Goal: Transaction & Acquisition: Purchase product/service

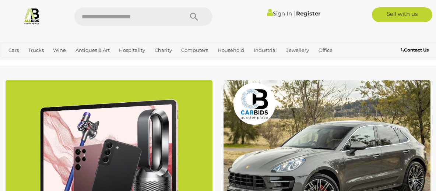
click at [320, 145] on img at bounding box center [326, 170] width 207 height 181
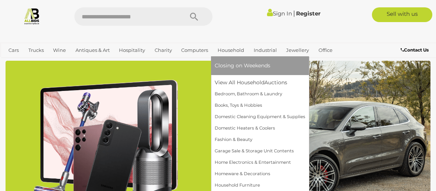
scroll to position [39, 0]
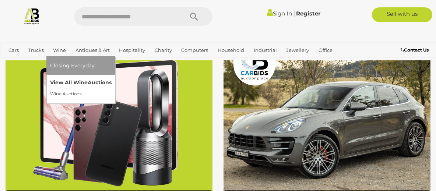
click at [68, 85] on link "View All Wine Auctions" at bounding box center [80, 82] width 61 height 11
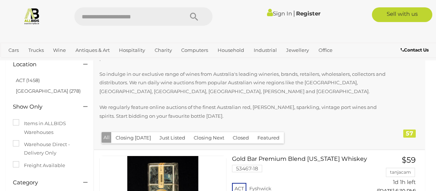
scroll to position [40, 0]
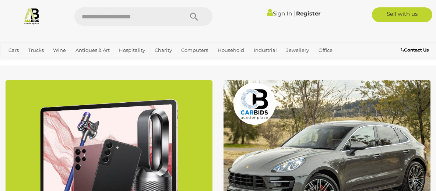
scroll to position [39, 0]
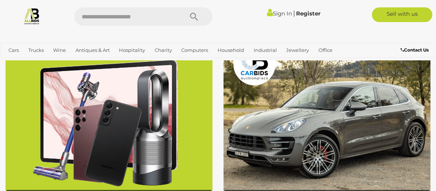
click at [125, 13] on input "text" at bounding box center [125, 16] width 102 height 18
type input "******"
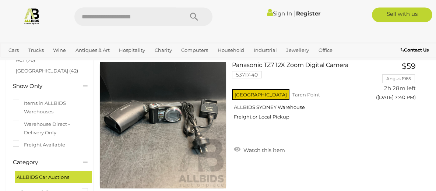
scroll to position [59, 0]
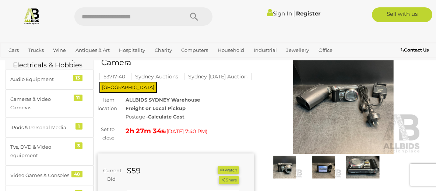
scroll to position [20, 0]
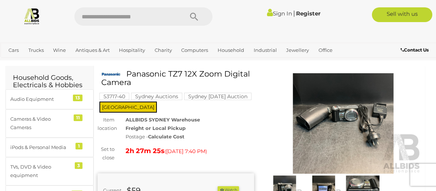
click at [357, 111] on img at bounding box center [343, 123] width 156 height 101
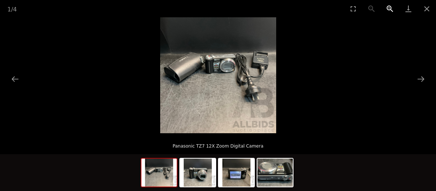
click at [389, 8] on button "Zoom in" at bounding box center [390, 8] width 18 height 17
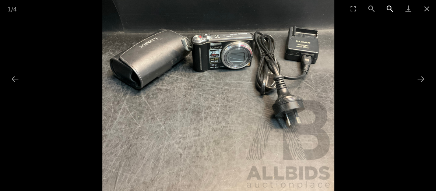
click at [389, 8] on button "Zoom in" at bounding box center [390, 8] width 18 height 17
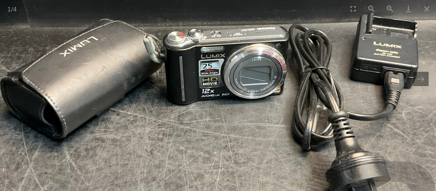
drag, startPoint x: 256, startPoint y: 52, endPoint x: 255, endPoint y: 118, distance: 66.3
click at [255, 118] on img at bounding box center [217, 111] width 464 height 464
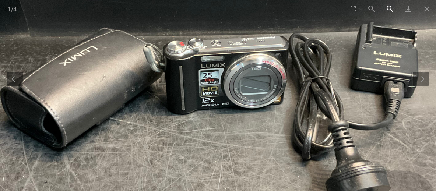
click at [389, 7] on button "Zoom in" at bounding box center [390, 8] width 18 height 17
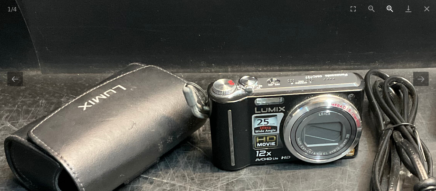
click at [389, 7] on button "Zoom in" at bounding box center [390, 8] width 18 height 17
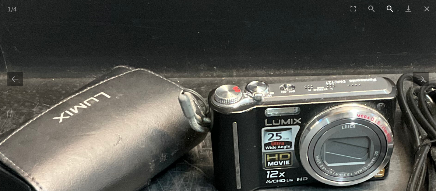
click at [389, 7] on button "Zoom in" at bounding box center [390, 8] width 18 height 17
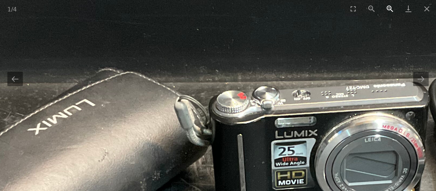
click at [389, 7] on button "Zoom in" at bounding box center [390, 8] width 18 height 17
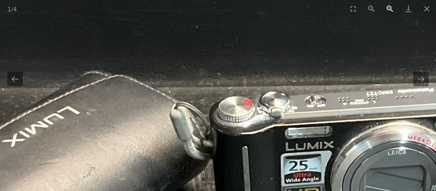
click at [389, 7] on button "Zoom in" at bounding box center [390, 8] width 18 height 17
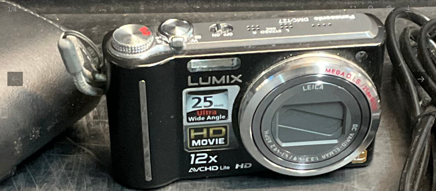
drag, startPoint x: 391, startPoint y: 123, endPoint x: 283, endPoint y: 45, distance: 133.3
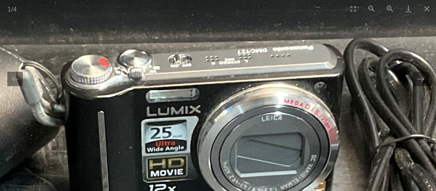
drag, startPoint x: 219, startPoint y: 40, endPoint x: 208, endPoint y: 87, distance: 48.1
